Goal: Task Accomplishment & Management: Complete application form

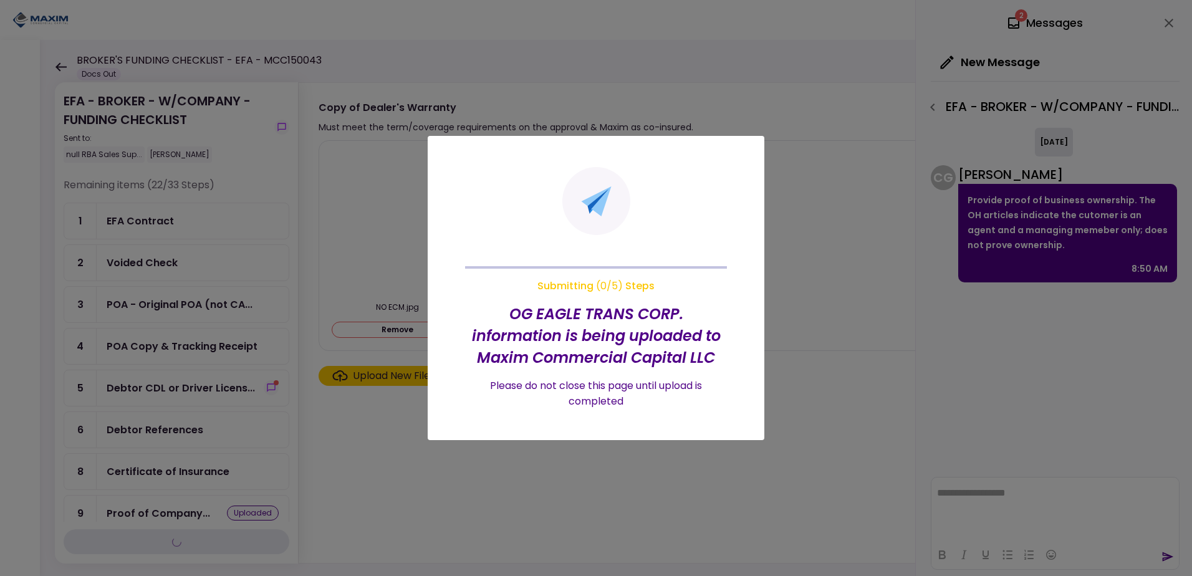
scroll to position [426, 0]
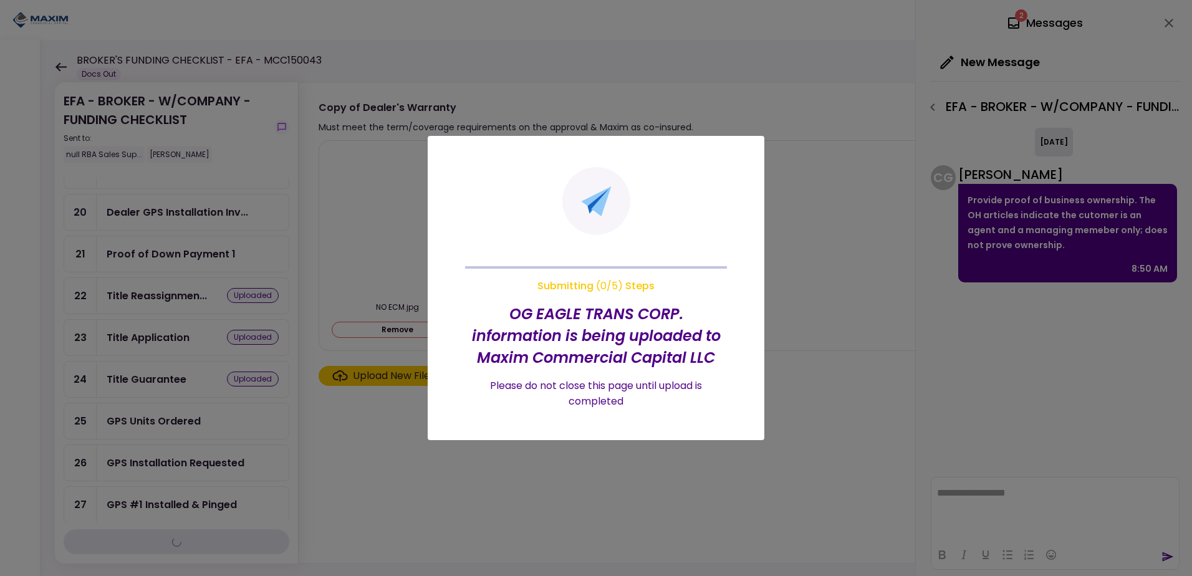
click at [557, 320] on h2 "OG EAGLE TRANS CORP. information is being uploaded to Maxim Commercial Capital …" at bounding box center [596, 335] width 262 height 65
click at [600, 249] on section "Submitting ( 0 / 5 ) Steps OG EAGLE TRANS CORP. information is being uploaded t…" at bounding box center [596, 288] width 262 height 242
click at [582, 219] on icon at bounding box center [596, 201] width 41 height 40
click at [608, 297] on section "Submitting ( 0 / 5 ) Steps OG EAGLE TRANS CORP. information is being uploaded t…" at bounding box center [596, 288] width 262 height 242
click at [353, 434] on div at bounding box center [596, 288] width 1192 height 576
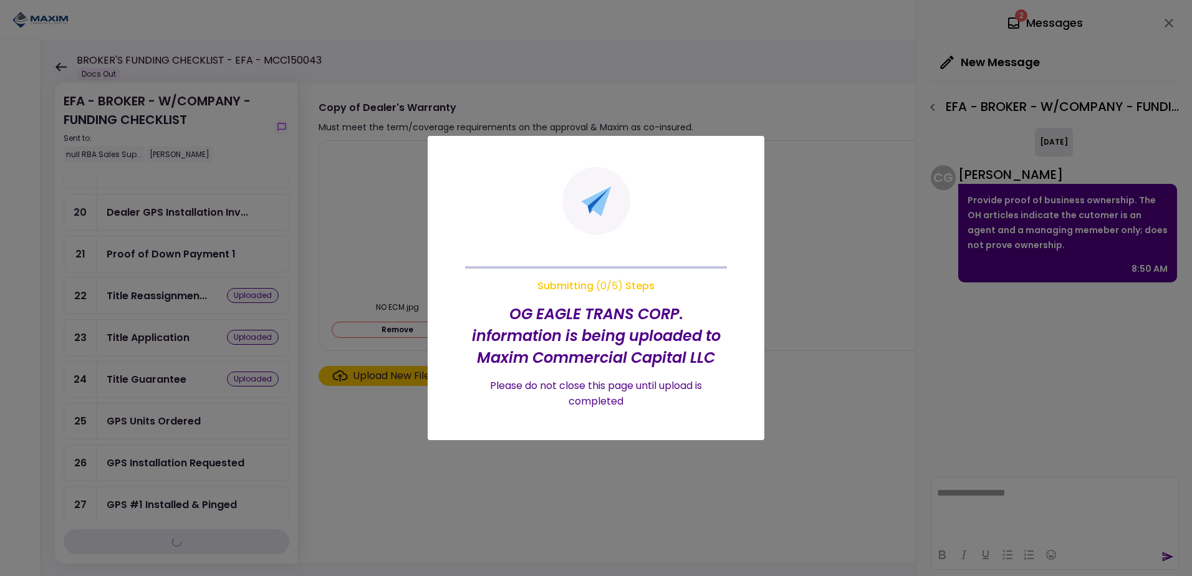
click at [353, 434] on div at bounding box center [596, 288] width 1192 height 576
drag, startPoint x: 995, startPoint y: 244, endPoint x: 900, endPoint y: 216, distance: 98.8
click at [994, 244] on div at bounding box center [596, 288] width 1192 height 576
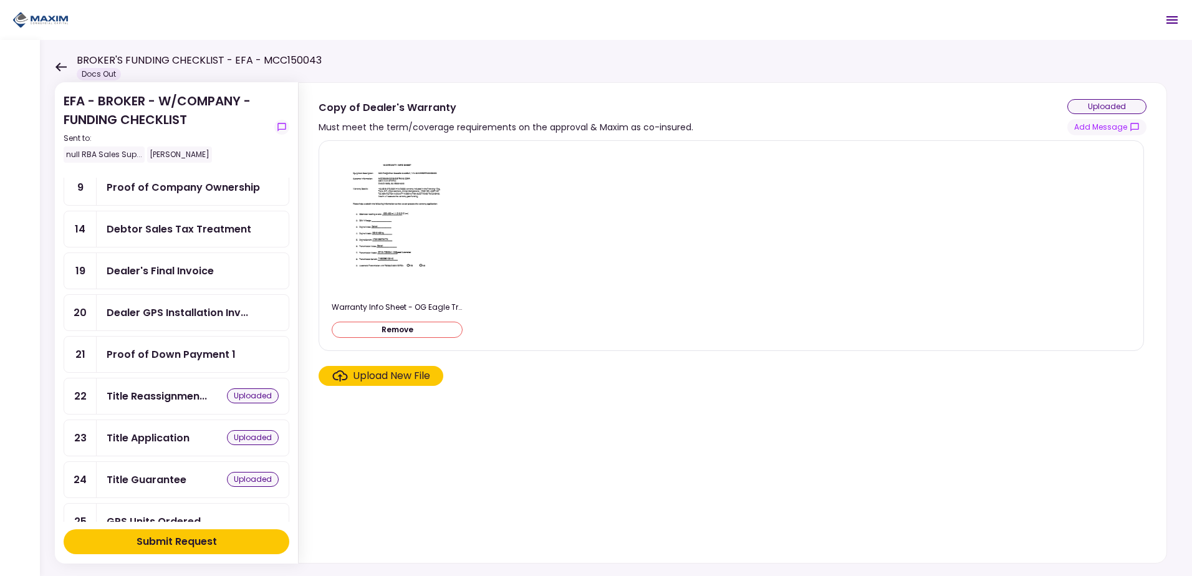
scroll to position [312, 0]
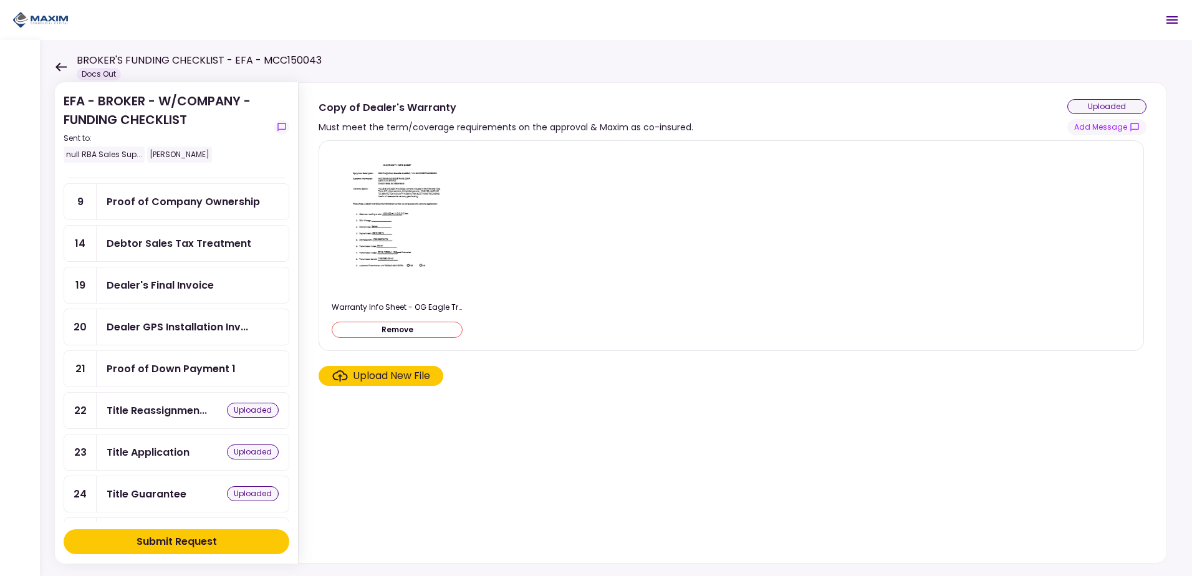
click at [211, 547] on div "Submit Request" at bounding box center [177, 541] width 80 height 15
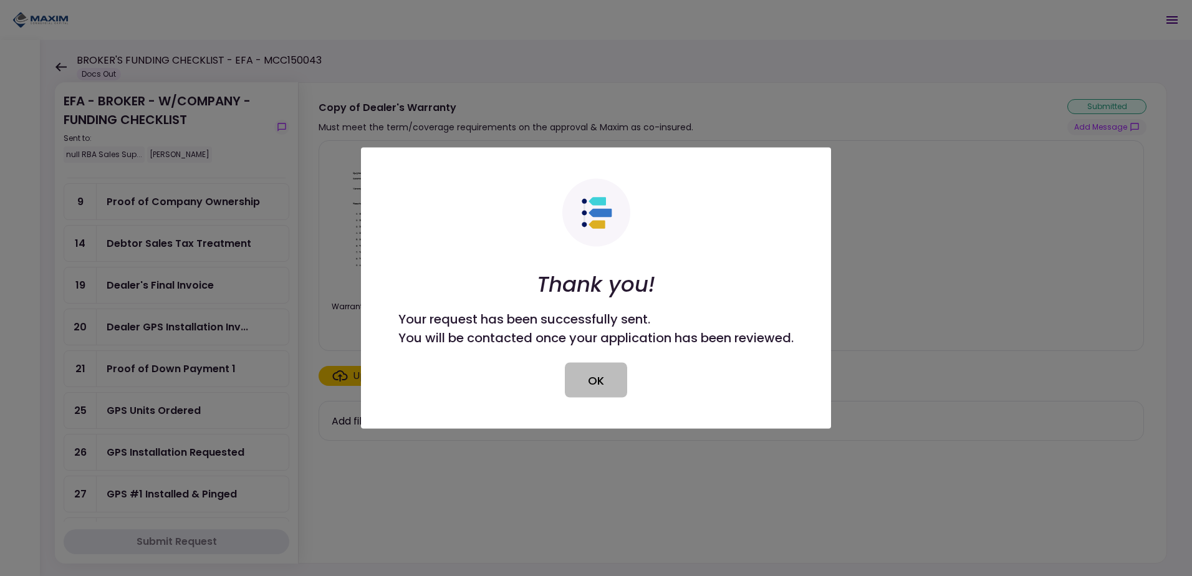
click at [592, 370] on button "OK" at bounding box center [596, 380] width 62 height 35
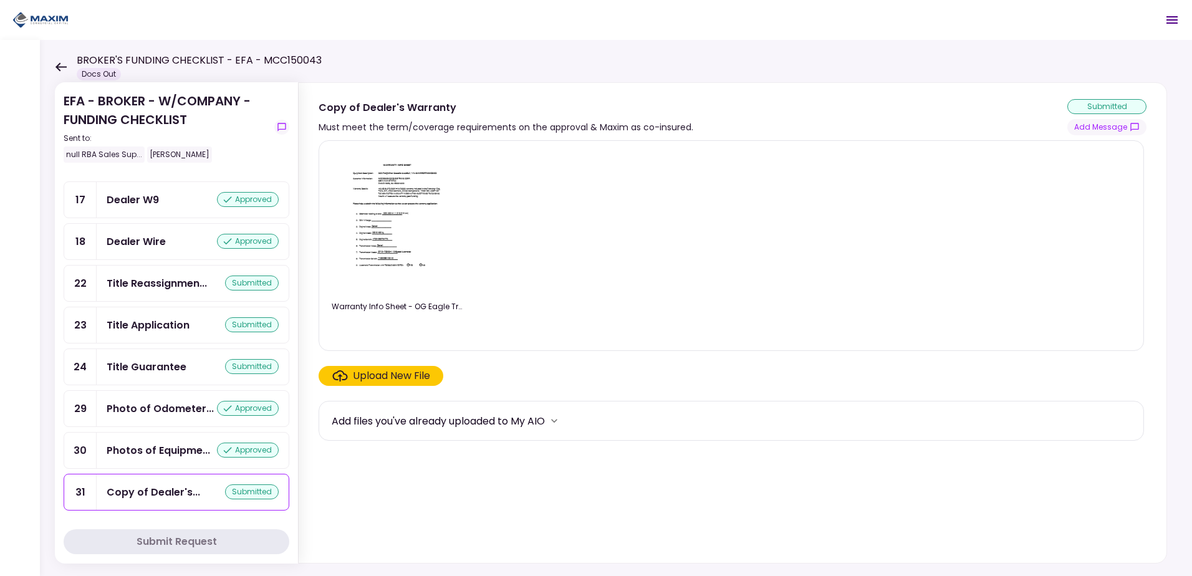
scroll to position [1070, 0]
